Goal: Task Accomplishment & Management: Manage account settings

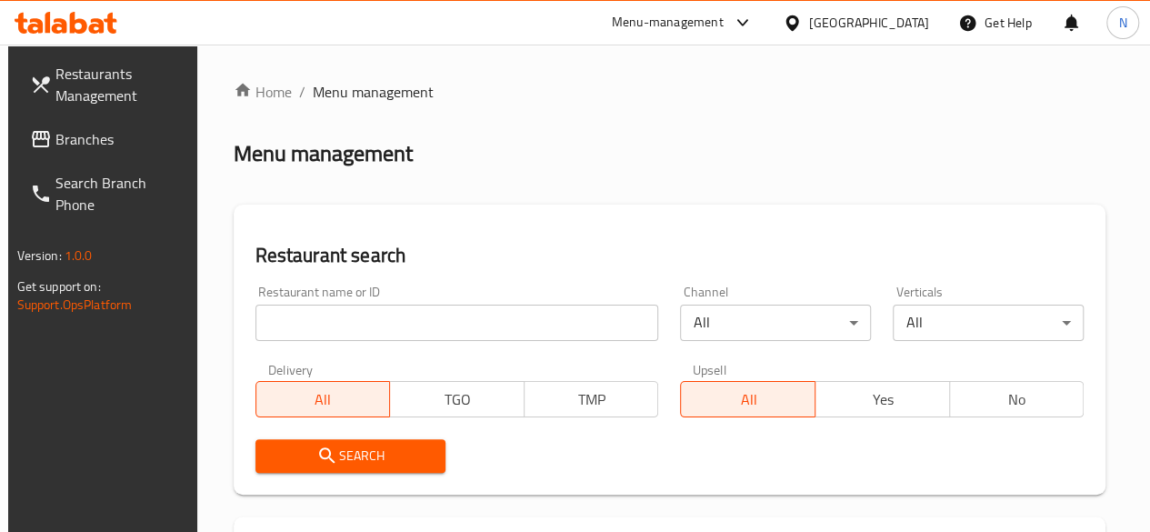
click at [295, 323] on input "search" at bounding box center [457, 323] width 404 height 36
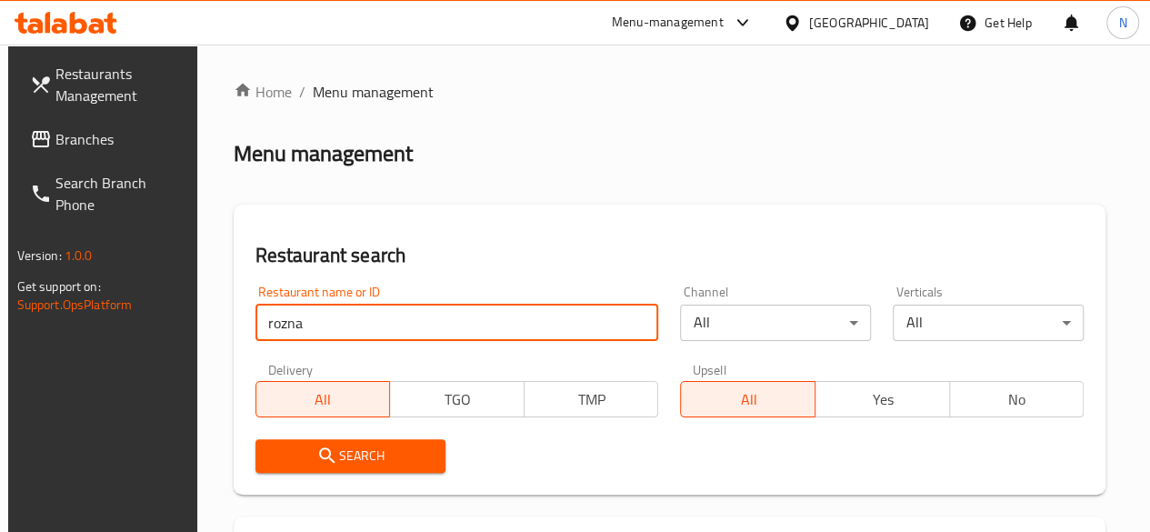
type input "rozna"
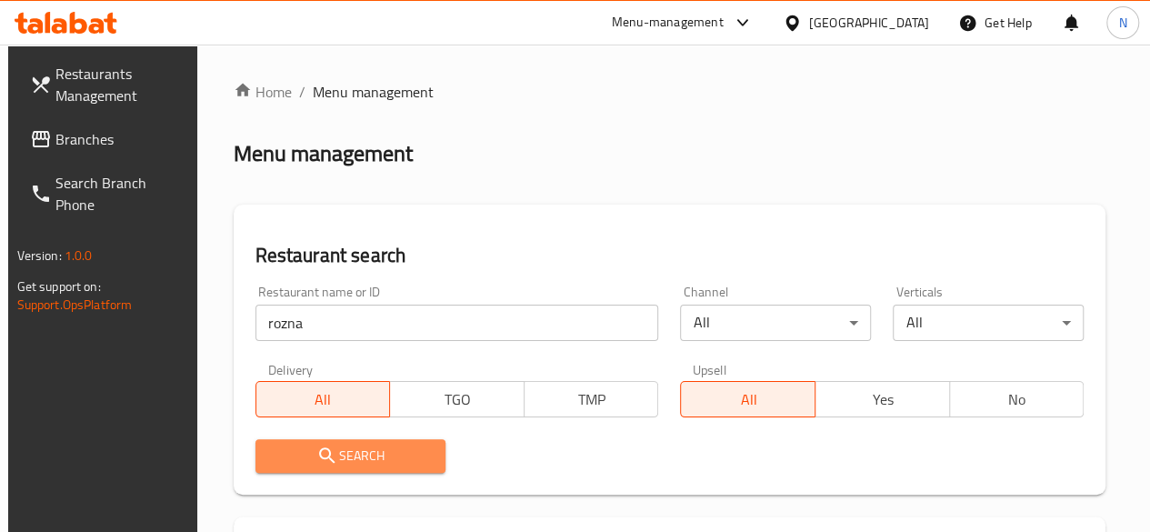
click at [326, 460] on icon "submit" at bounding box center [327, 456] width 22 height 22
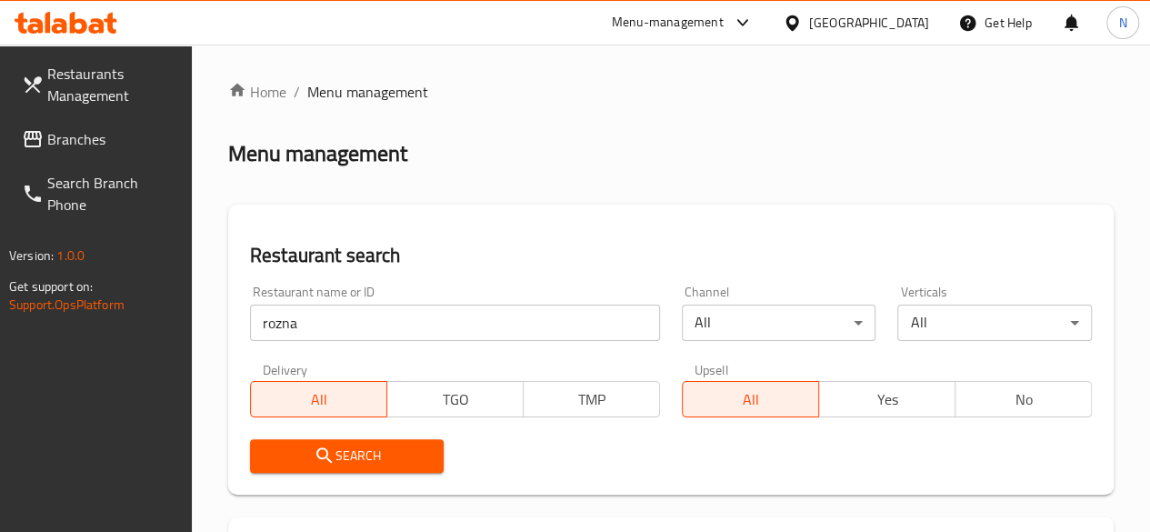
click at [326, 460] on icon "submit" at bounding box center [325, 456] width 22 height 22
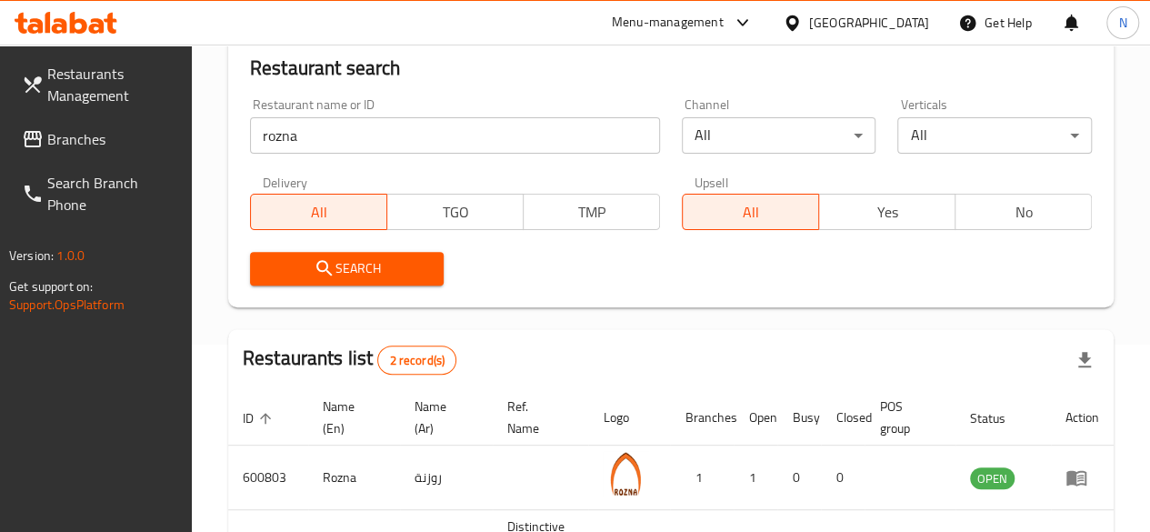
scroll to position [388, 0]
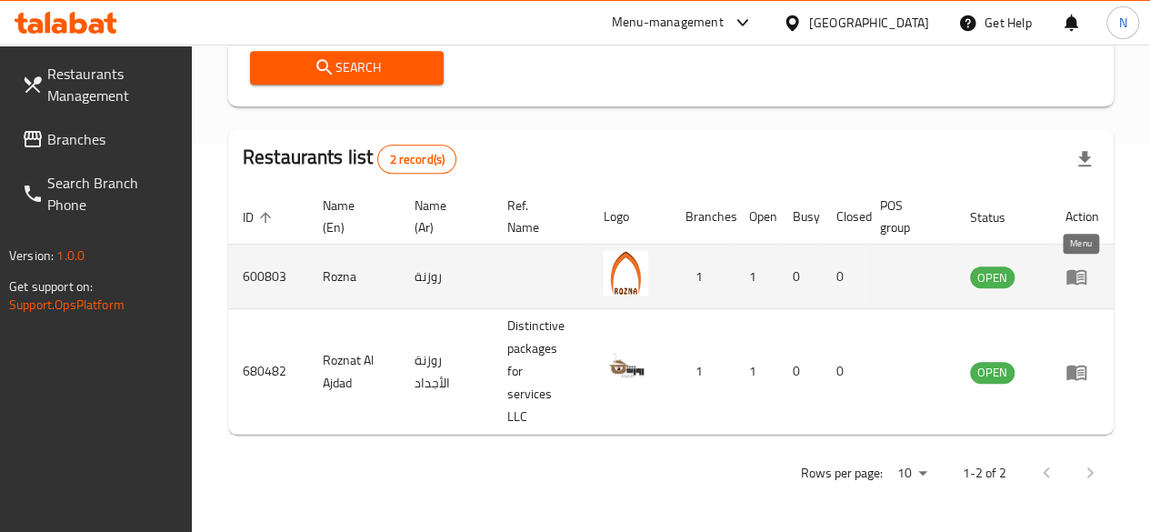
click at [1086, 286] on icon "enhanced table" at bounding box center [1077, 276] width 22 height 22
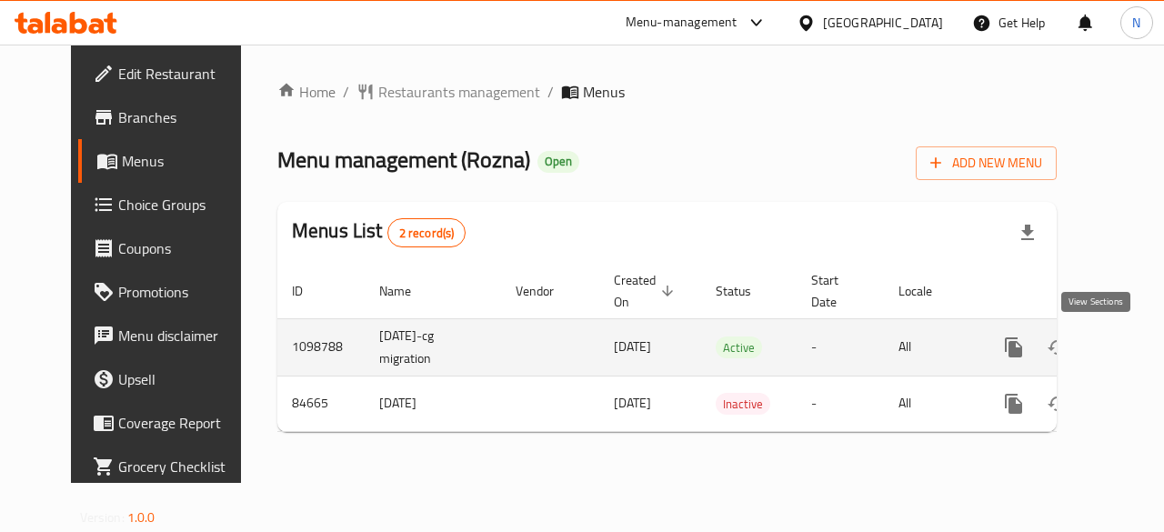
click at [1134, 354] on icon "enhanced table" at bounding box center [1145, 347] width 22 height 22
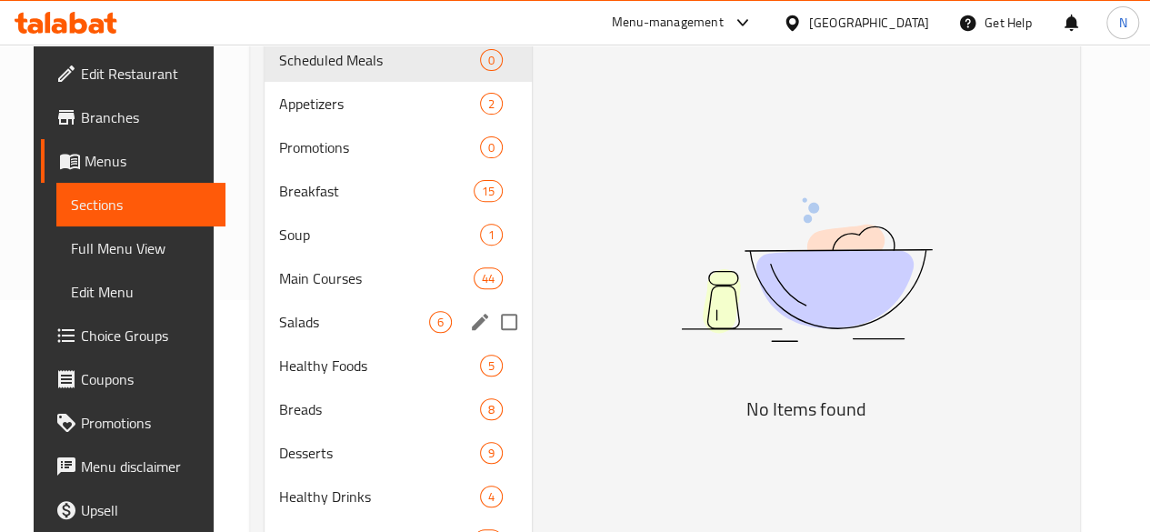
scroll to position [233, 0]
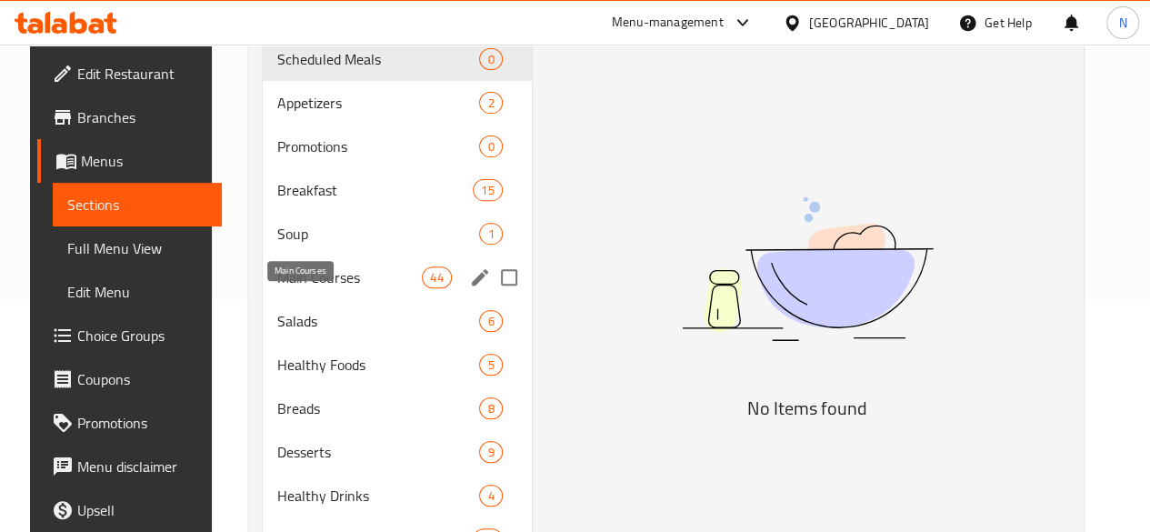
click at [286, 288] on span "Main Courses" at bounding box center [349, 277] width 145 height 22
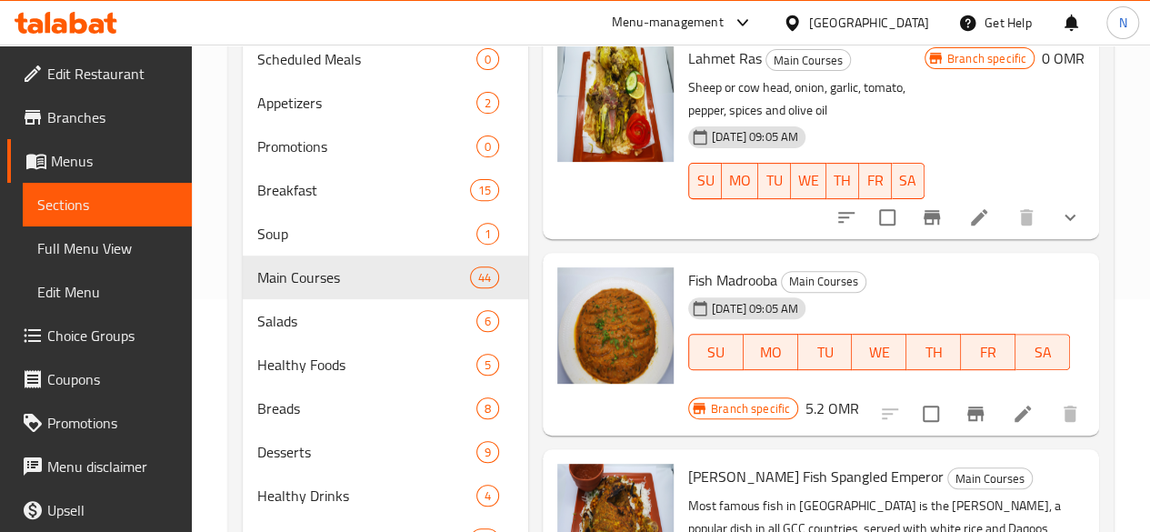
scroll to position [713, 0]
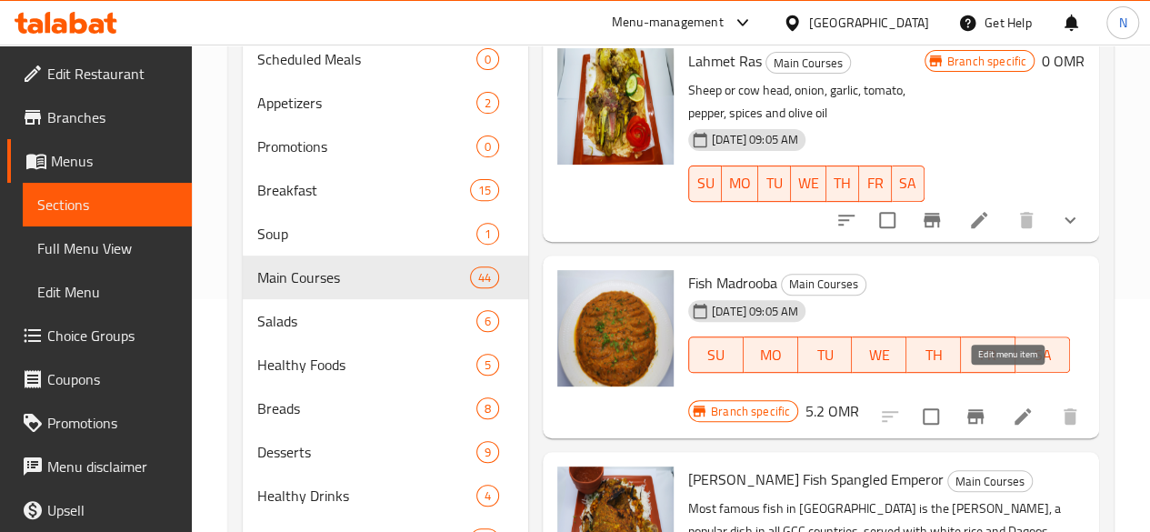
click at [1012, 406] on icon at bounding box center [1023, 417] width 22 height 22
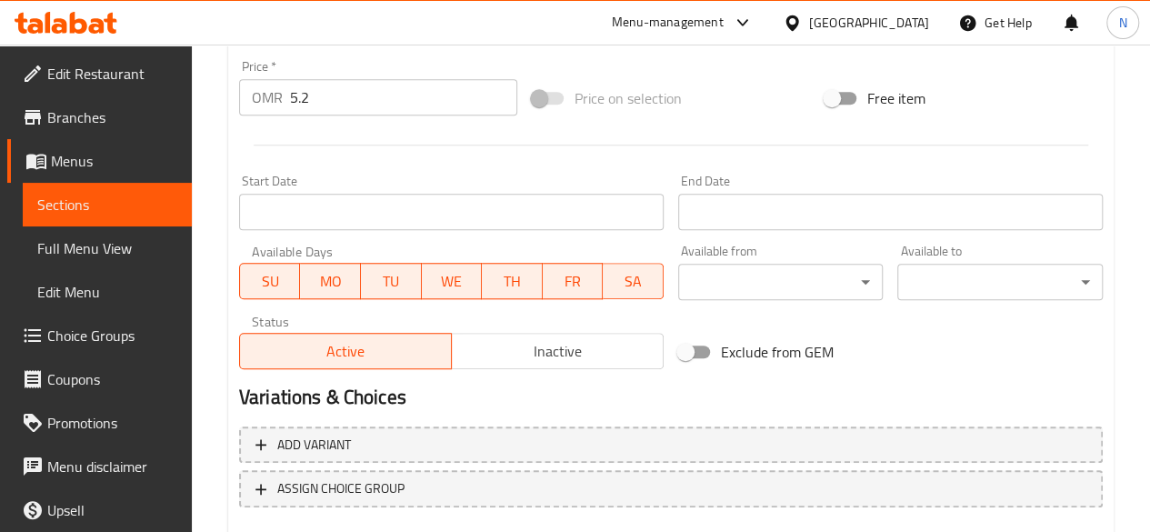
scroll to position [779, 0]
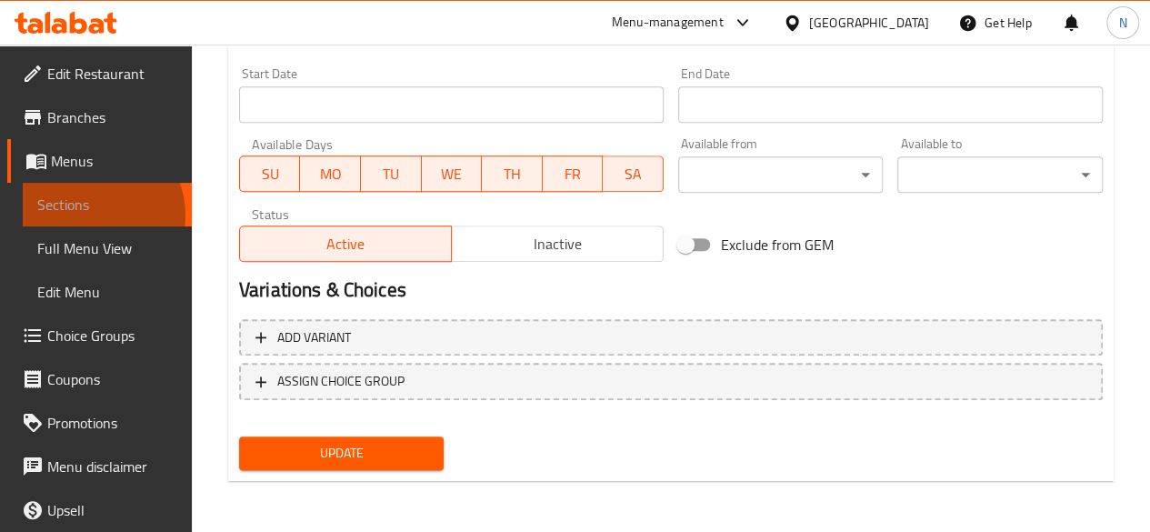
click at [90, 215] on link "Sections" at bounding box center [107, 205] width 169 height 44
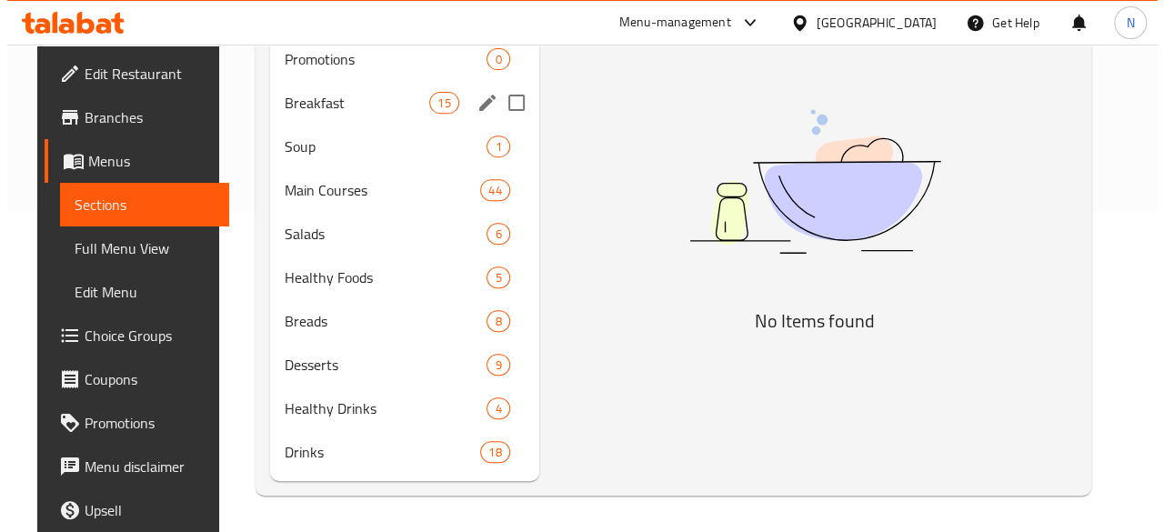
scroll to position [112, 0]
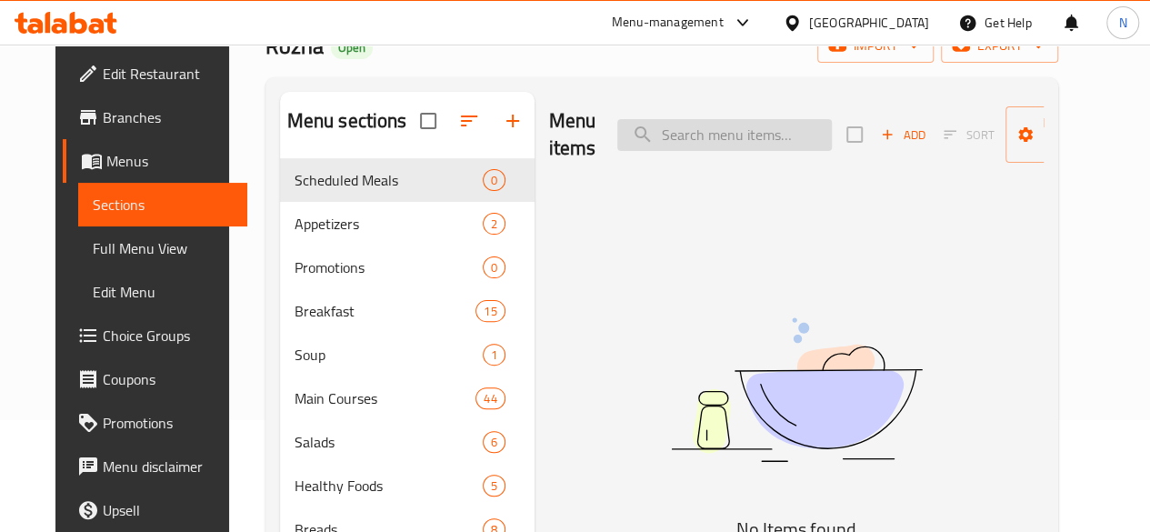
click at [658, 136] on input "search" at bounding box center [724, 135] width 215 height 32
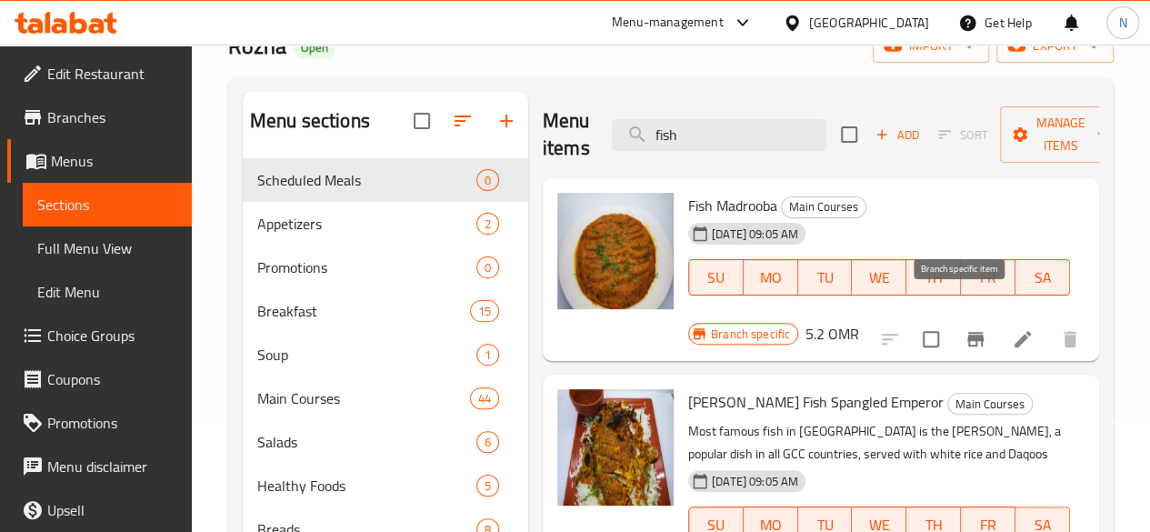
type input "fish"
click at [973, 317] on button "Branch-specific-item" at bounding box center [976, 339] width 44 height 44
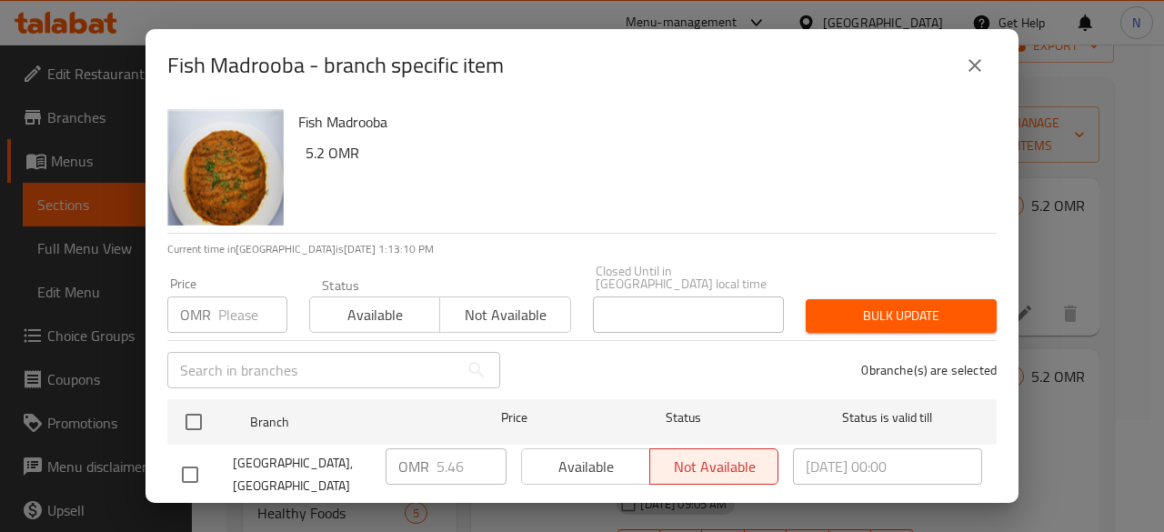
scroll to position [22, 0]
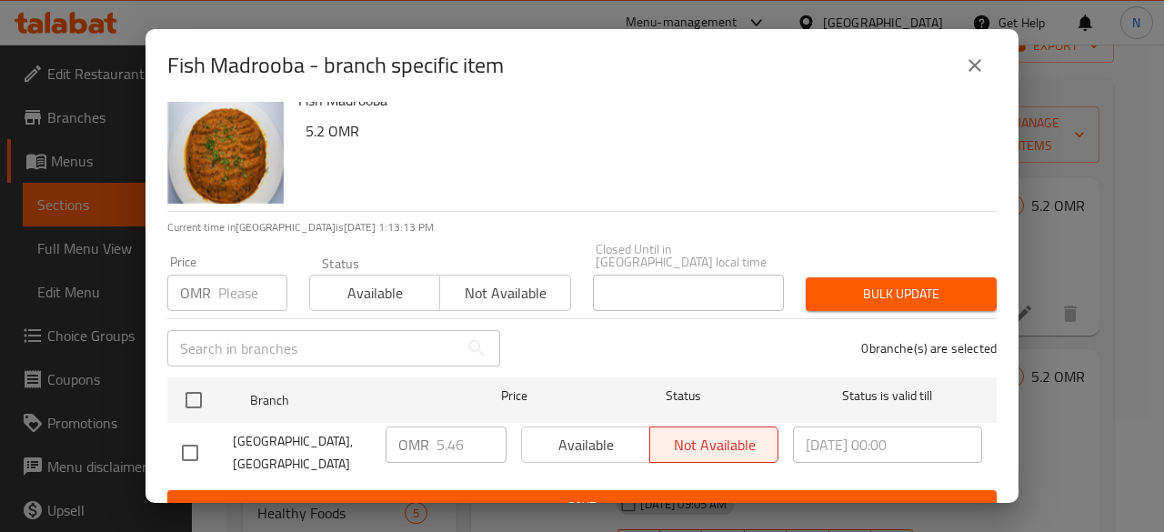
click at [601, 441] on div "Available Not available" at bounding box center [649, 444] width 257 height 36
click at [601, 426] on div "Available Not available" at bounding box center [649, 444] width 257 height 36
click at [373, 280] on span "Available" at bounding box center [374, 293] width 115 height 26
click at [584, 430] on div "Available Not available" at bounding box center [649, 444] width 257 height 36
click at [867, 283] on span "Bulk update" at bounding box center [901, 294] width 162 height 23
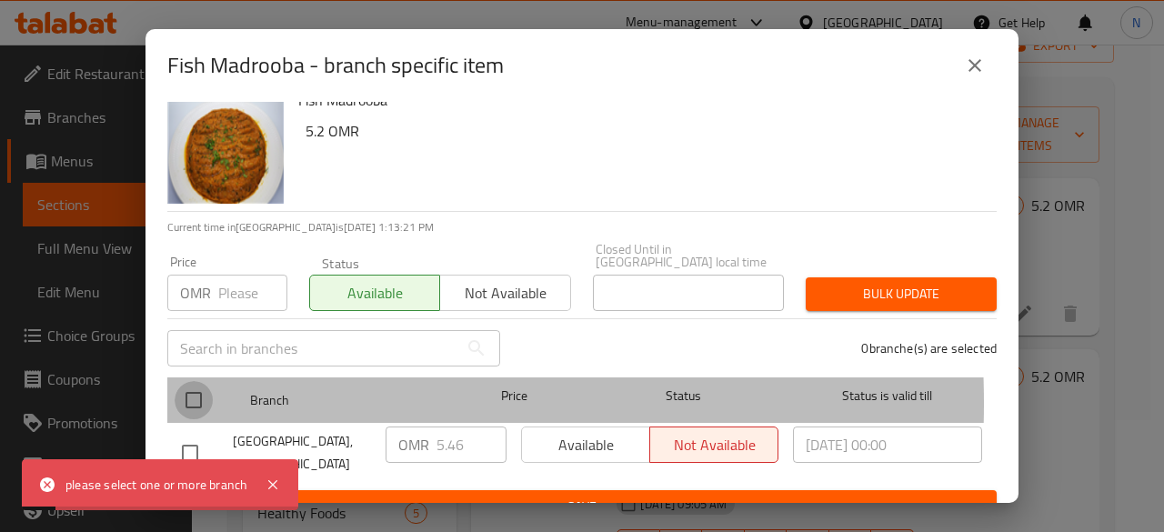
click at [200, 389] on input "checkbox" at bounding box center [194, 400] width 38 height 38
checkbox input "true"
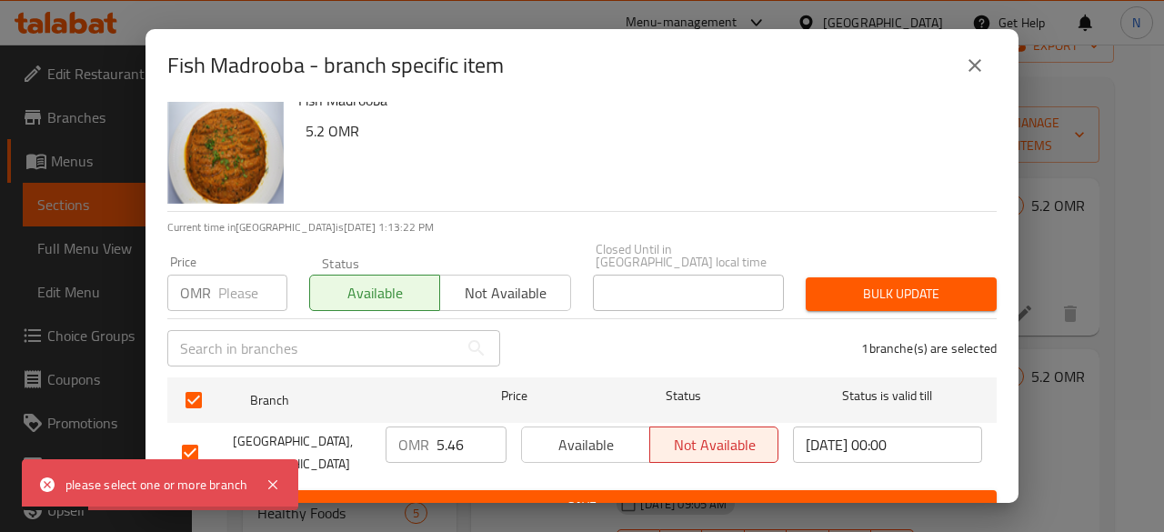
click at [602, 433] on span "Available" at bounding box center [586, 445] width 114 height 26
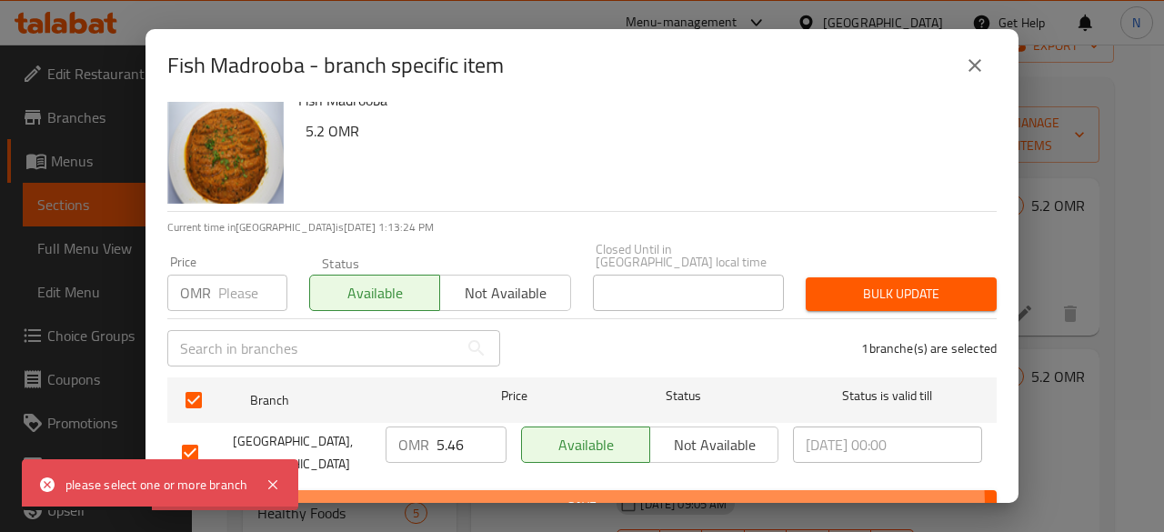
click at [506, 496] on span "Save" at bounding box center [582, 507] width 800 height 23
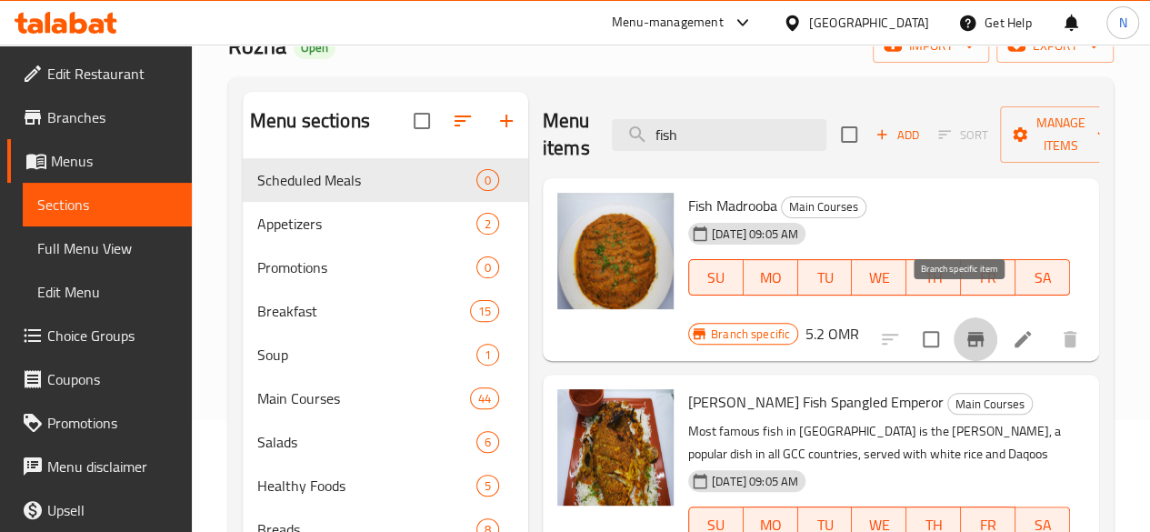
click at [967, 332] on icon "Branch-specific-item" at bounding box center [975, 339] width 16 height 15
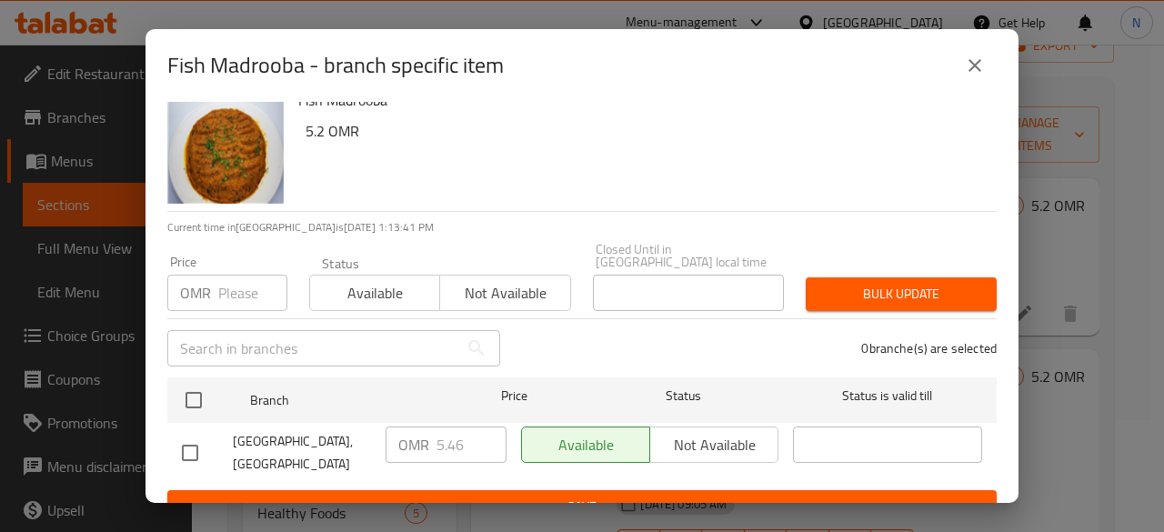
click at [1041, 235] on div "Fish Madrooba - branch specific item Fish Madrooba 5.2 OMR Current time in [GEO…" at bounding box center [582, 266] width 1164 height 532
click at [973, 64] on icon "close" at bounding box center [974, 65] width 13 height 13
